Goal: Task Accomplishment & Management: Manage account settings

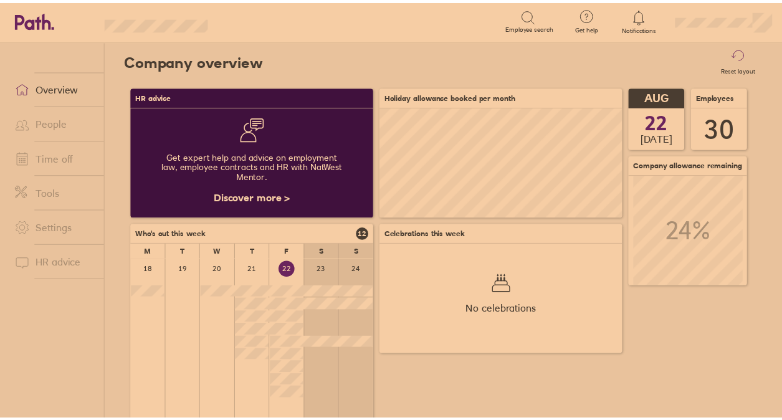
scroll to position [111, 245]
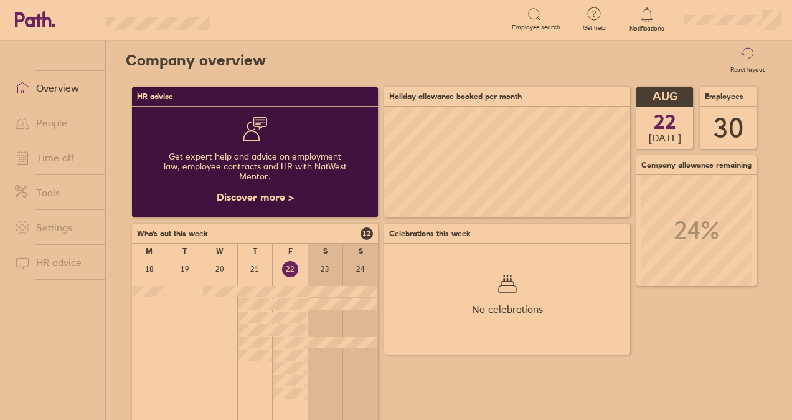
click at [59, 157] on link "Time off" at bounding box center [55, 157] width 100 height 25
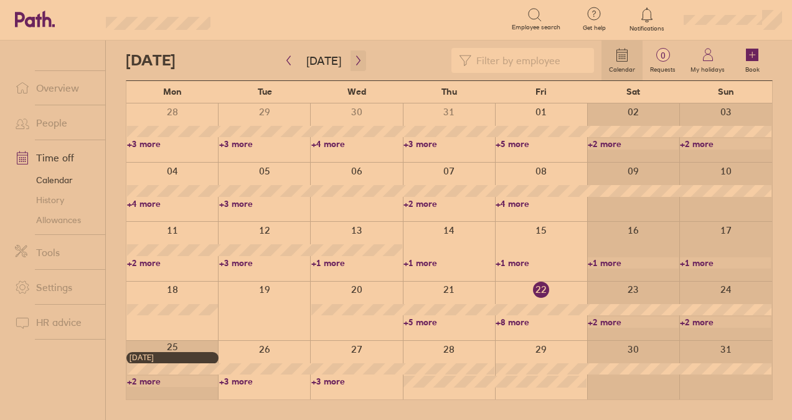
click at [354, 56] on icon "button" at bounding box center [358, 60] width 9 height 10
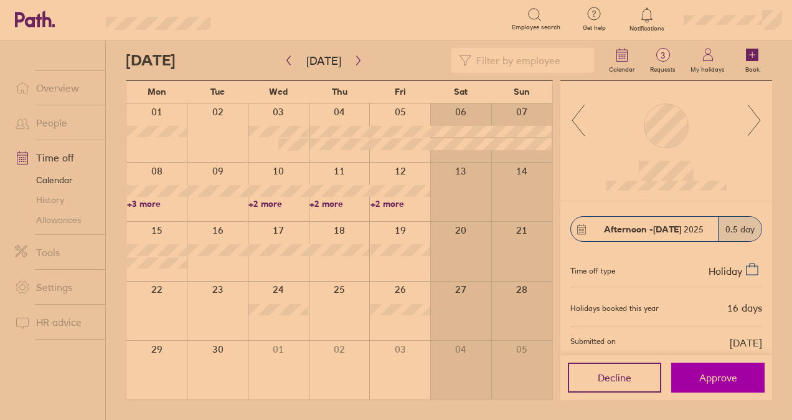
click at [698, 372] on button "Approve" at bounding box center [717, 378] width 93 height 30
click at [751, 115] on icon at bounding box center [755, 120] width 16 height 34
click at [722, 377] on span "Approve" at bounding box center [718, 377] width 38 height 11
click at [734, 388] on button "Approve" at bounding box center [717, 378] width 93 height 30
click at [734, 367] on button "Approve" at bounding box center [717, 378] width 93 height 30
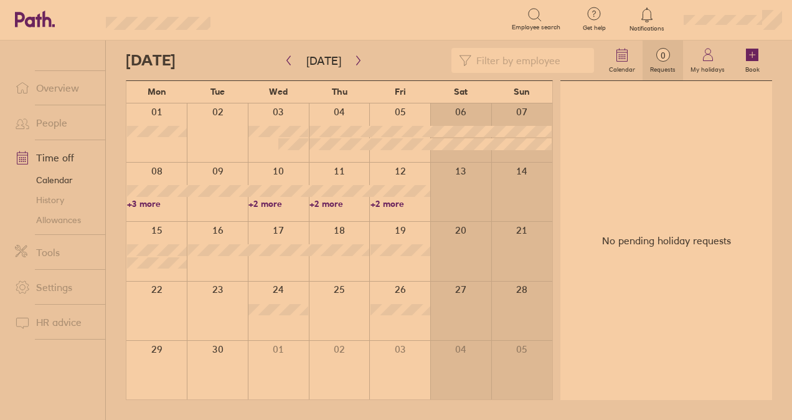
click at [229, 301] on div at bounding box center [217, 311] width 61 height 59
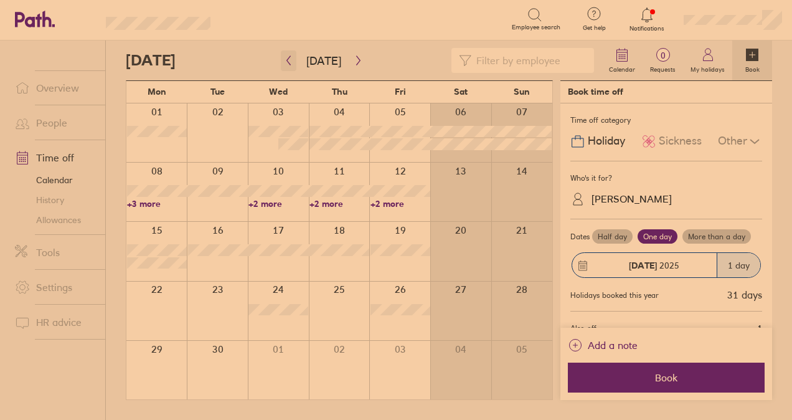
click at [285, 60] on icon "button" at bounding box center [288, 60] width 9 height 10
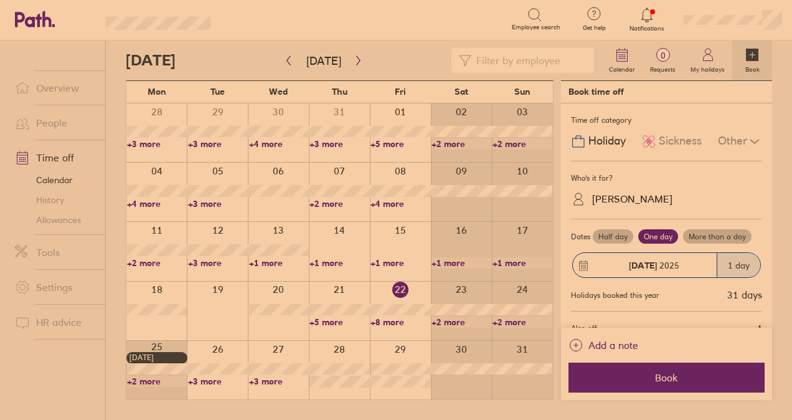
click at [397, 317] on link "+8 more" at bounding box center [401, 321] width 60 height 11
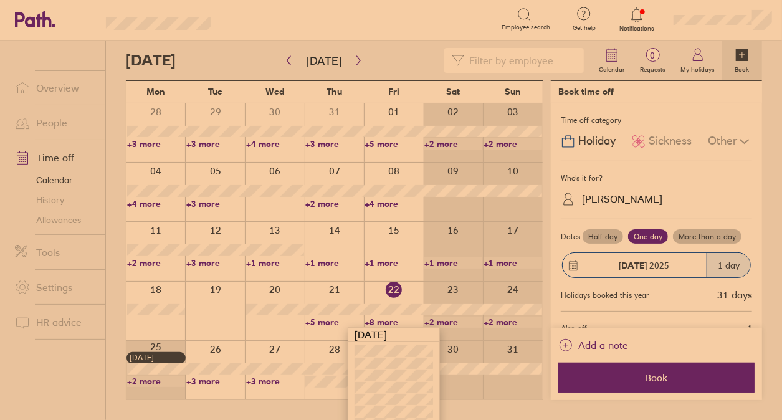
scroll to position [40, 0]
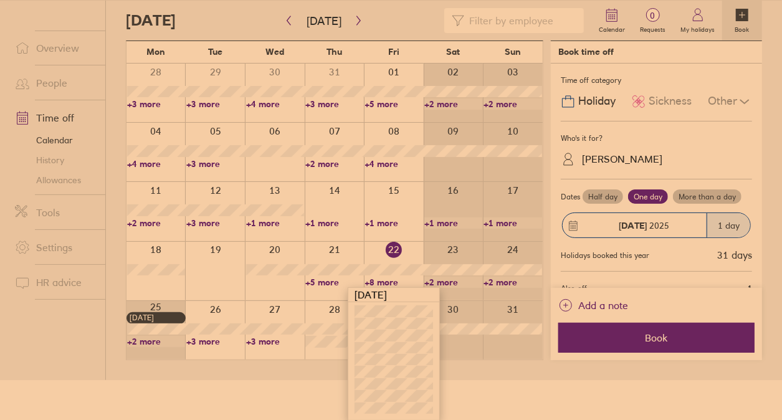
click at [202, 340] on link "+3 more" at bounding box center [215, 341] width 58 height 11
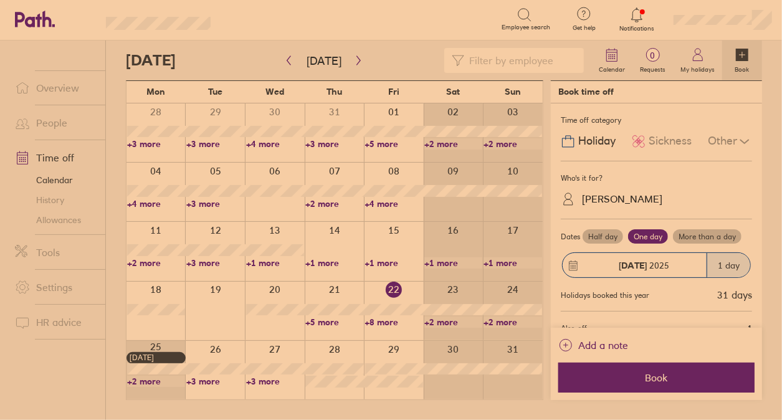
scroll to position [0, 0]
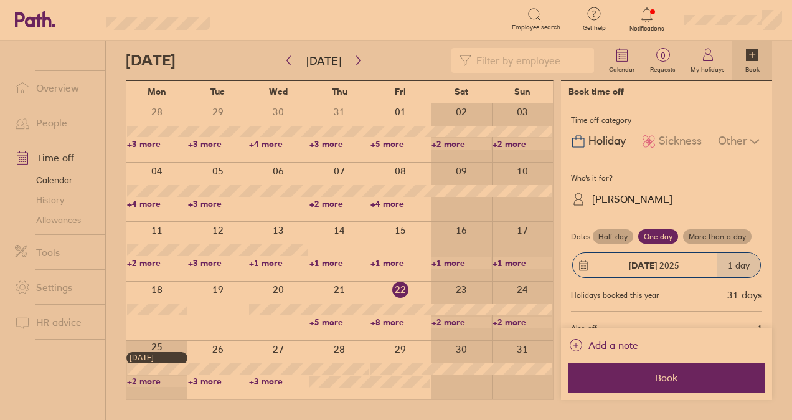
click at [203, 377] on link "+3 more" at bounding box center [218, 381] width 60 height 11
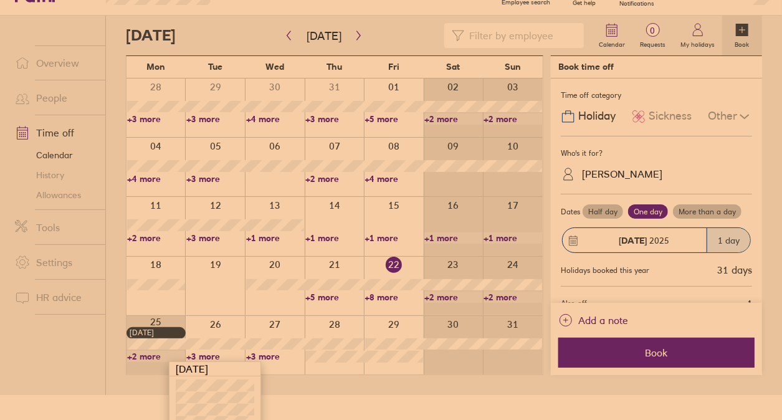
scroll to position [39, 0]
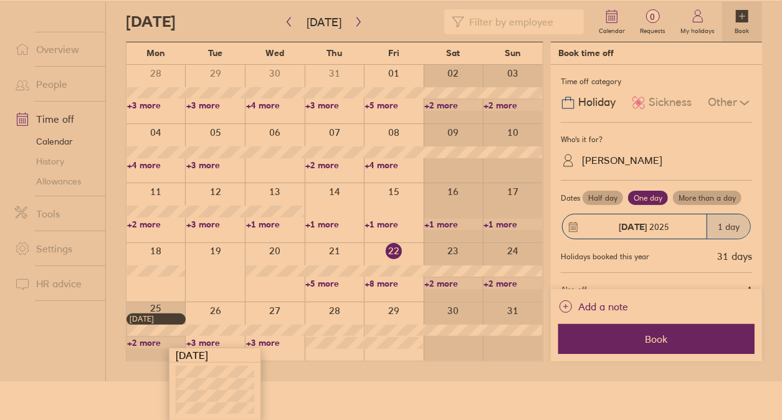
click at [337, 381] on html "Search Employee search Get help FAQs Contact us Notifications My profile Sign o…" at bounding box center [391, 171] width 782 height 420
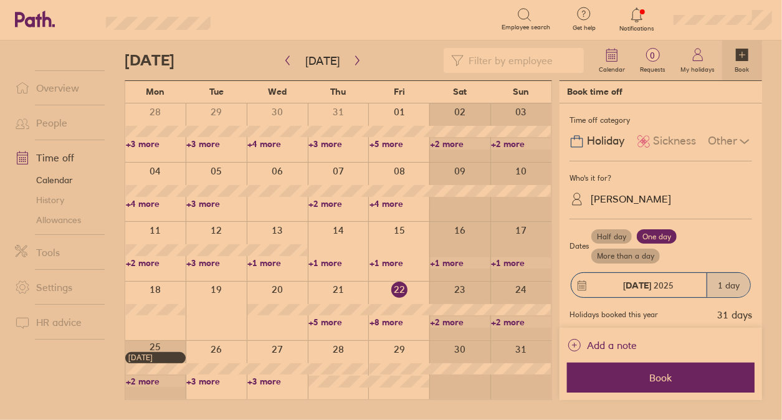
scroll to position [0, 0]
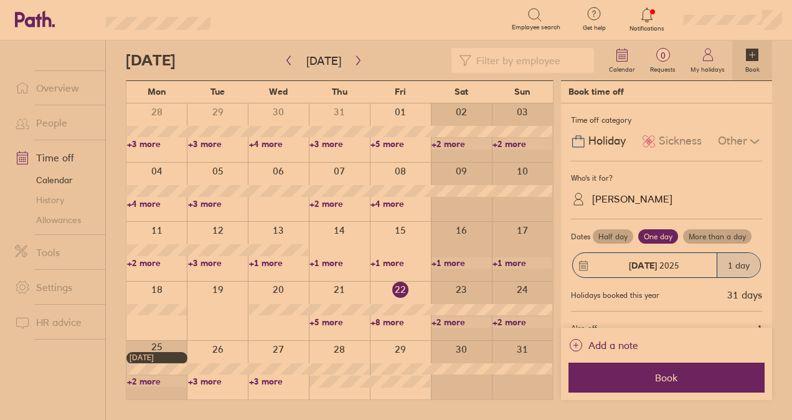
click at [265, 381] on link "+3 more" at bounding box center [279, 381] width 60 height 11
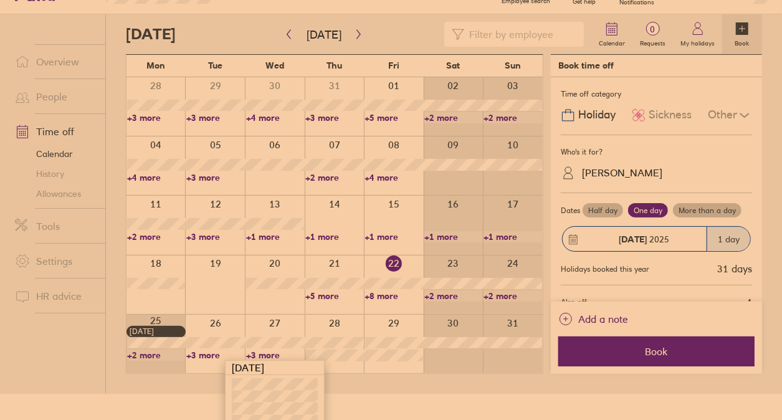
scroll to position [39, 0]
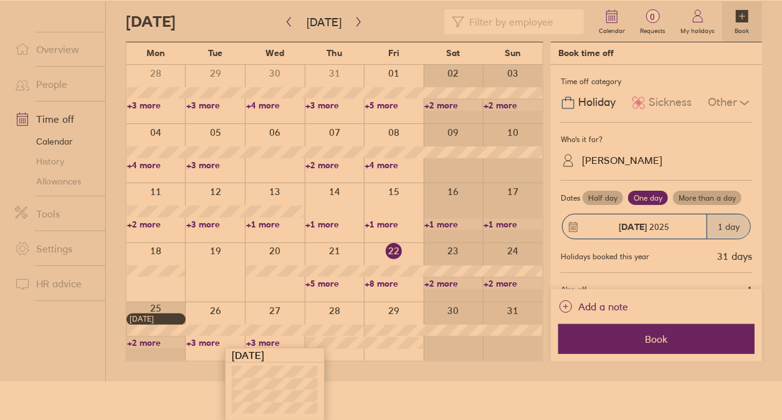
click at [444, 381] on html "Search Employee search Get help FAQs Contact us Notifications My profile Sign o…" at bounding box center [391, 171] width 782 height 420
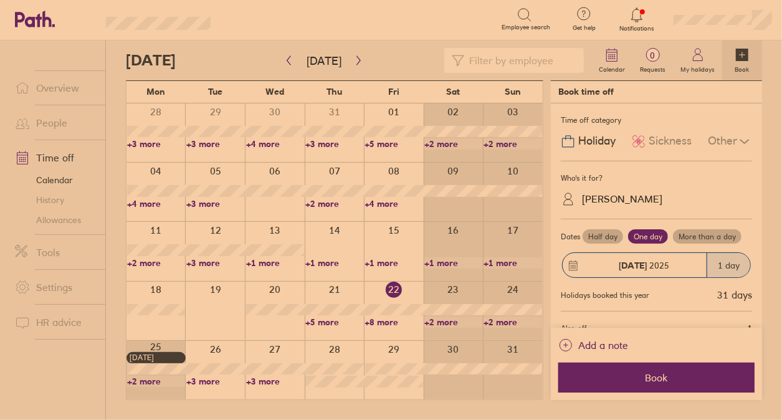
scroll to position [0, 0]
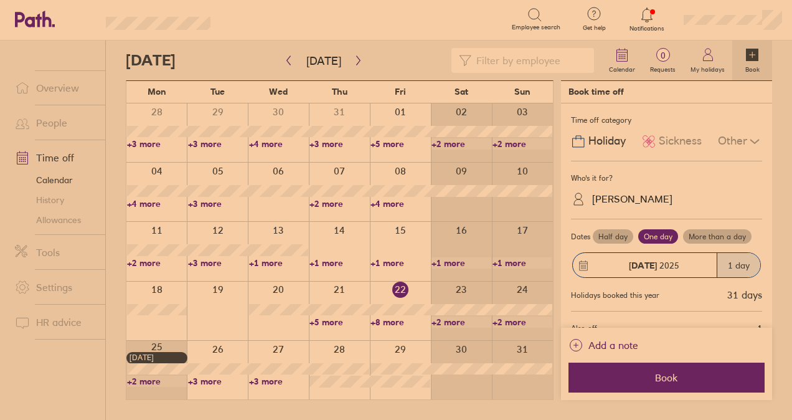
click at [380, 318] on link "+8 more" at bounding box center [401, 321] width 60 height 11
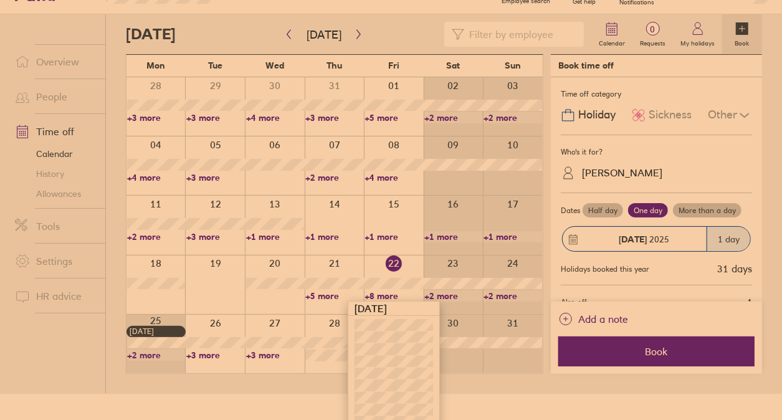
scroll to position [40, 0]
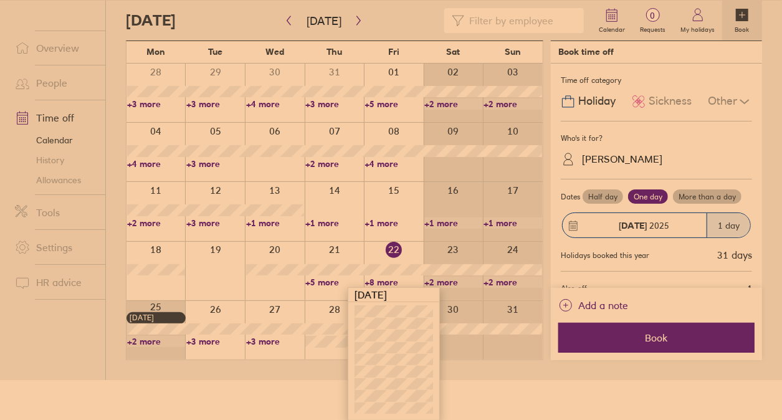
click at [472, 380] on html "Search Employee search Get help FAQs Contact us Notifications My profile Sign o…" at bounding box center [391, 170] width 782 height 420
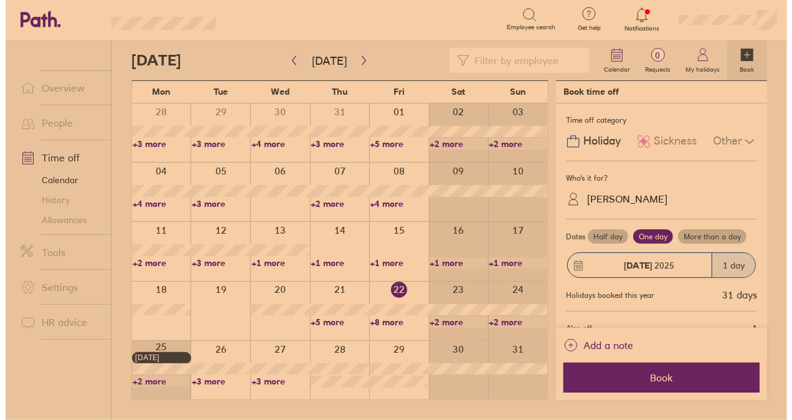
scroll to position [0, 0]
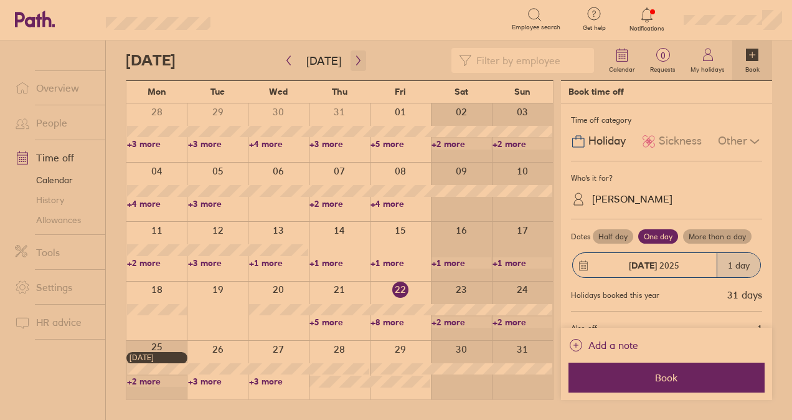
click at [351, 67] on button "button" at bounding box center [359, 60] width 16 height 21
